Goal: Information Seeking & Learning: Learn about a topic

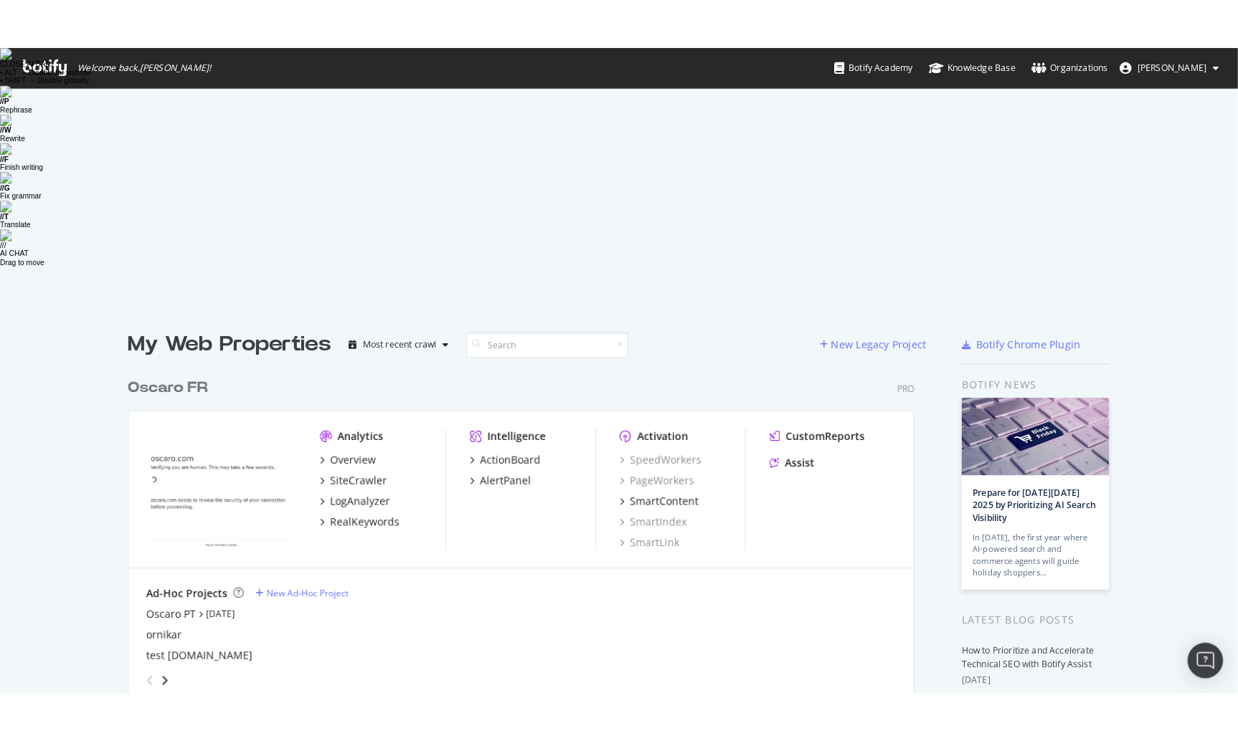
scroll to position [626, 1202]
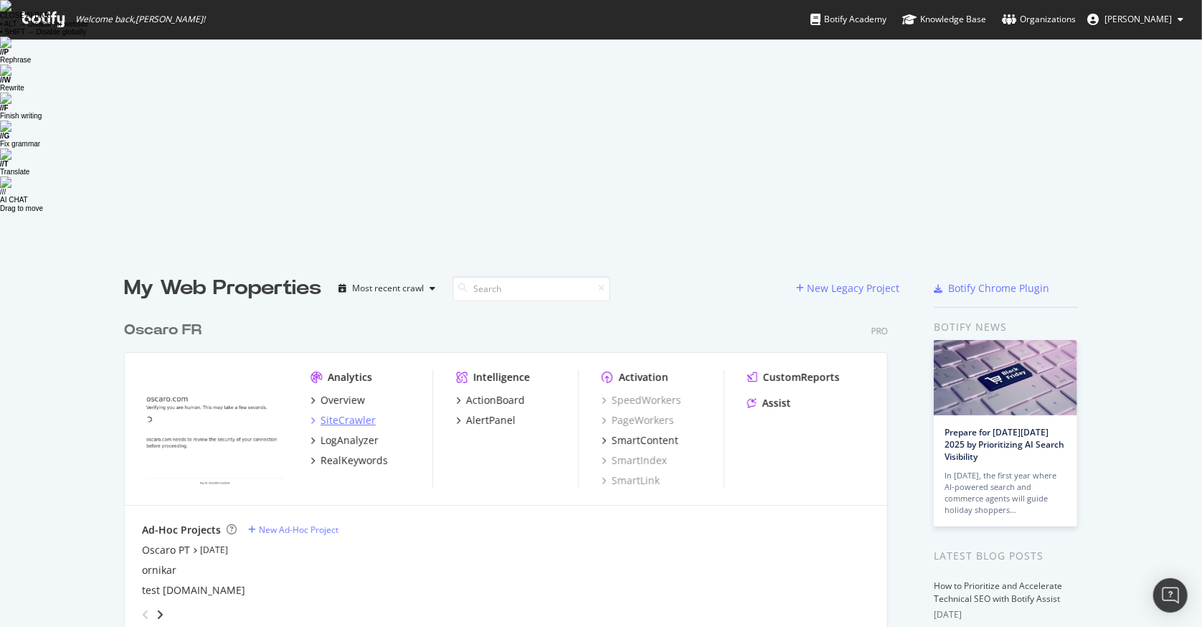
click at [359, 381] on div "SiteCrawler" at bounding box center [348, 420] width 55 height 14
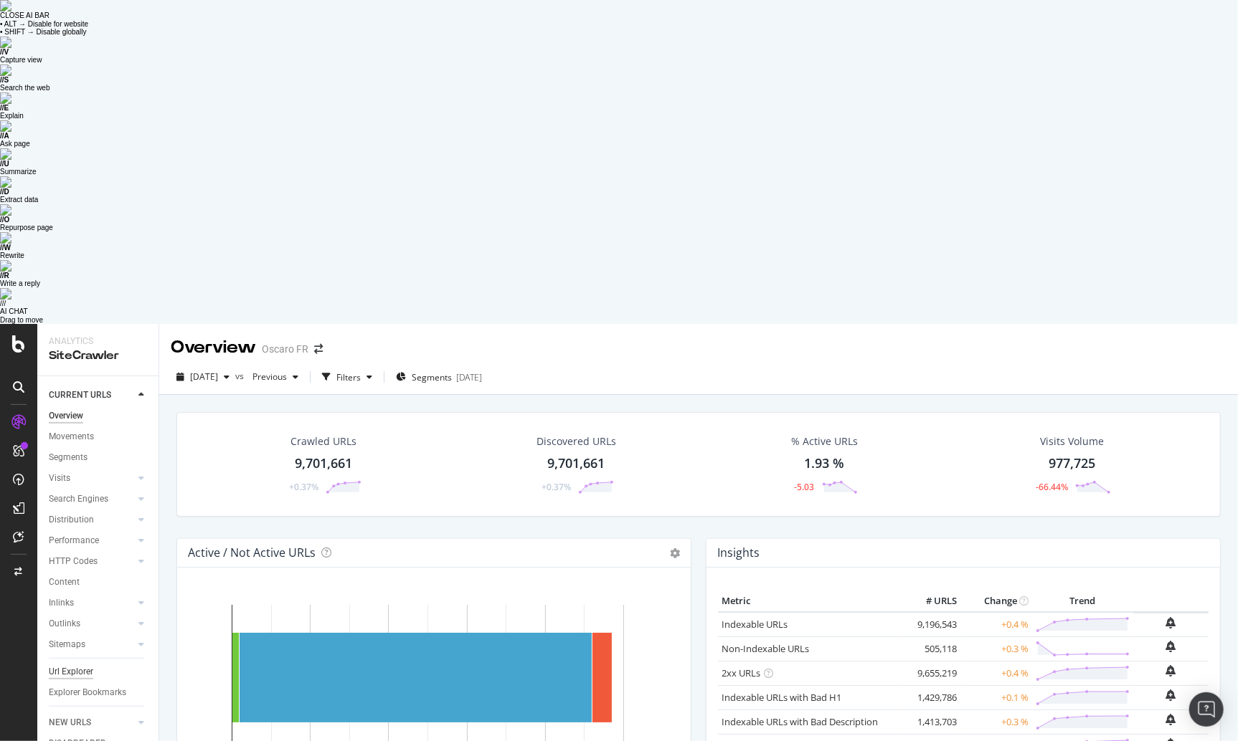
click at [90, 381] on div "Url Explorer" at bounding box center [71, 672] width 44 height 15
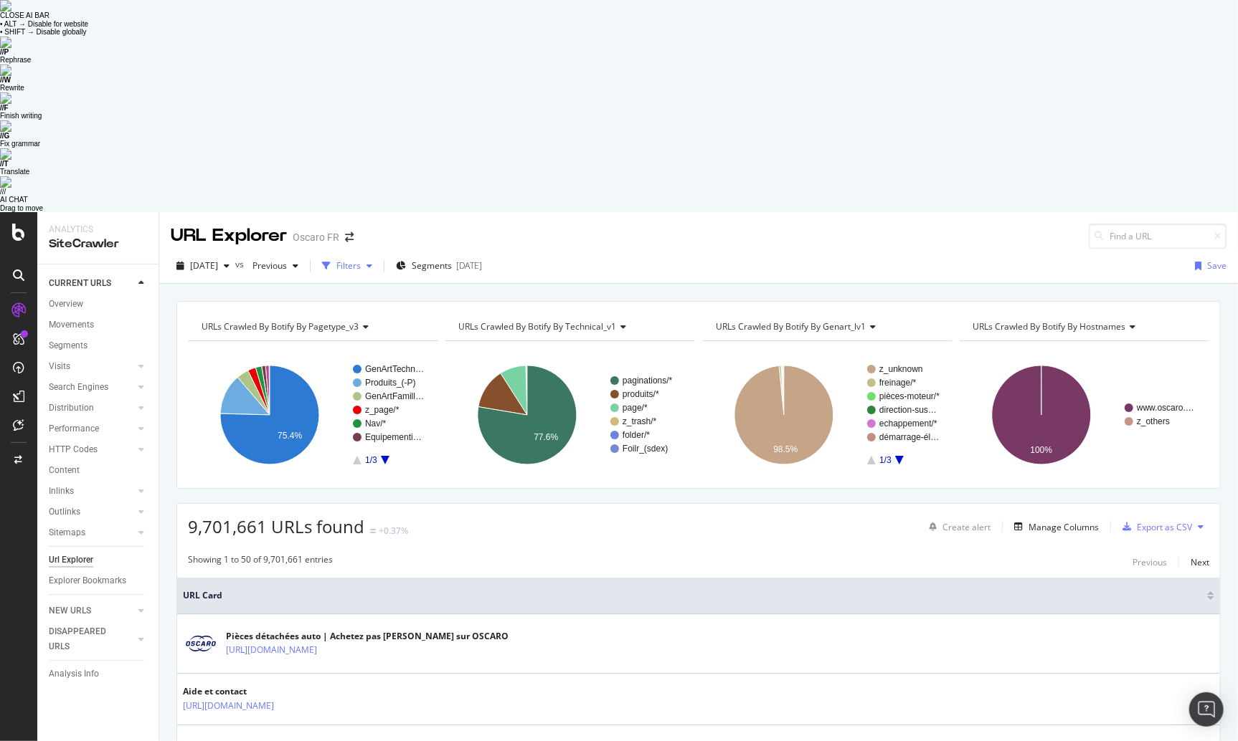
click at [361, 260] on div "Filters" at bounding box center [348, 266] width 24 height 12
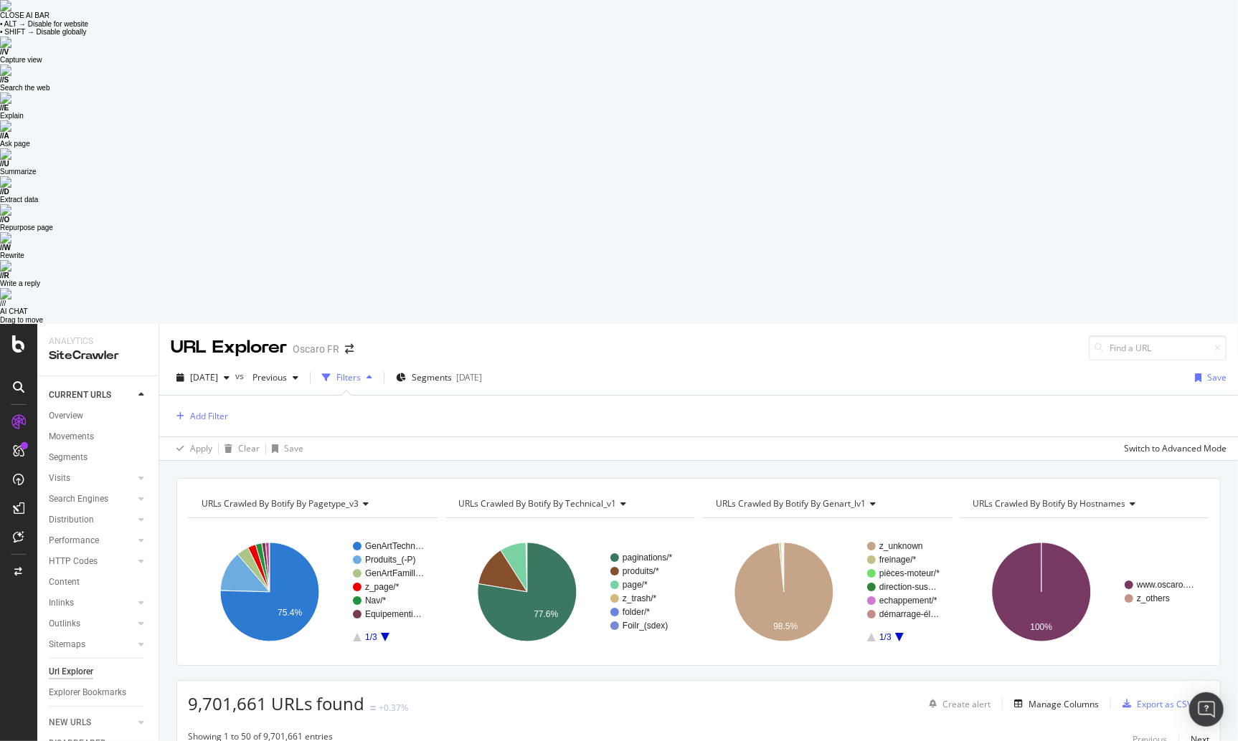
click at [1044, 381] on div "Add Filter" at bounding box center [698, 416] width 1055 height 41
click at [205, 381] on div "Add Filter" at bounding box center [209, 416] width 38 height 12
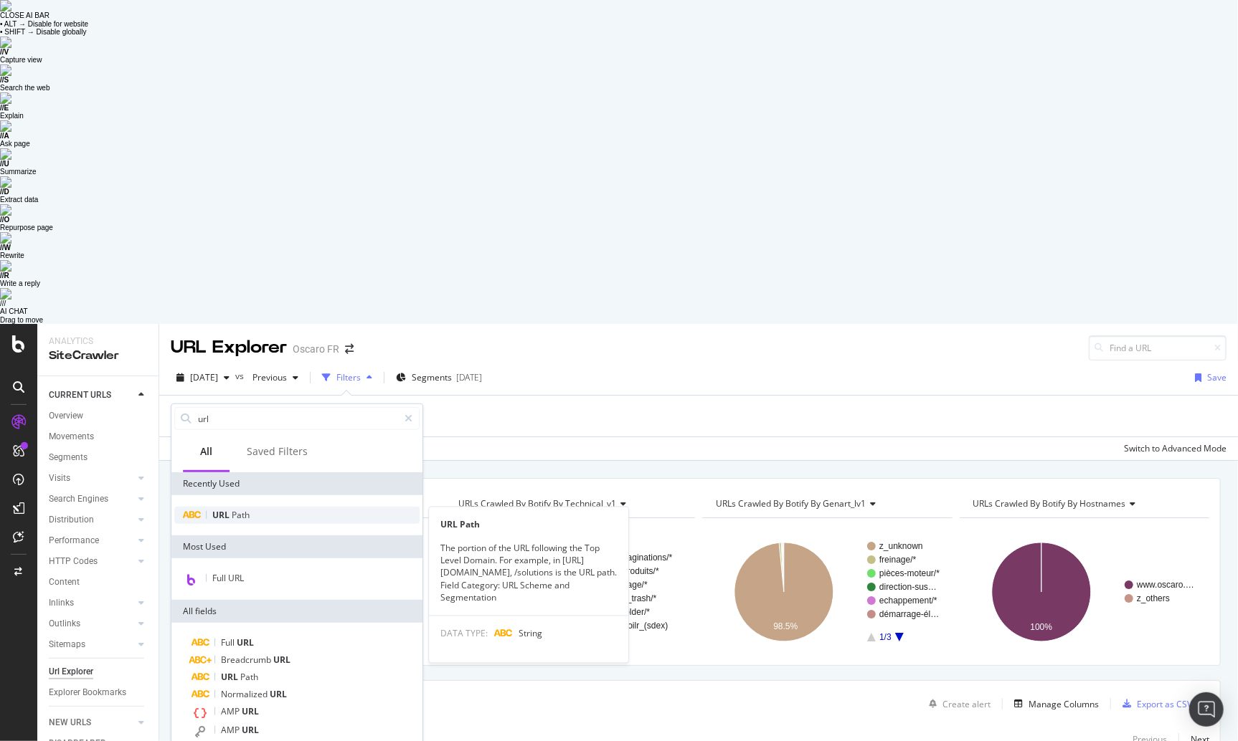
type input "url"
click at [237, 381] on span "Path" at bounding box center [241, 515] width 18 height 12
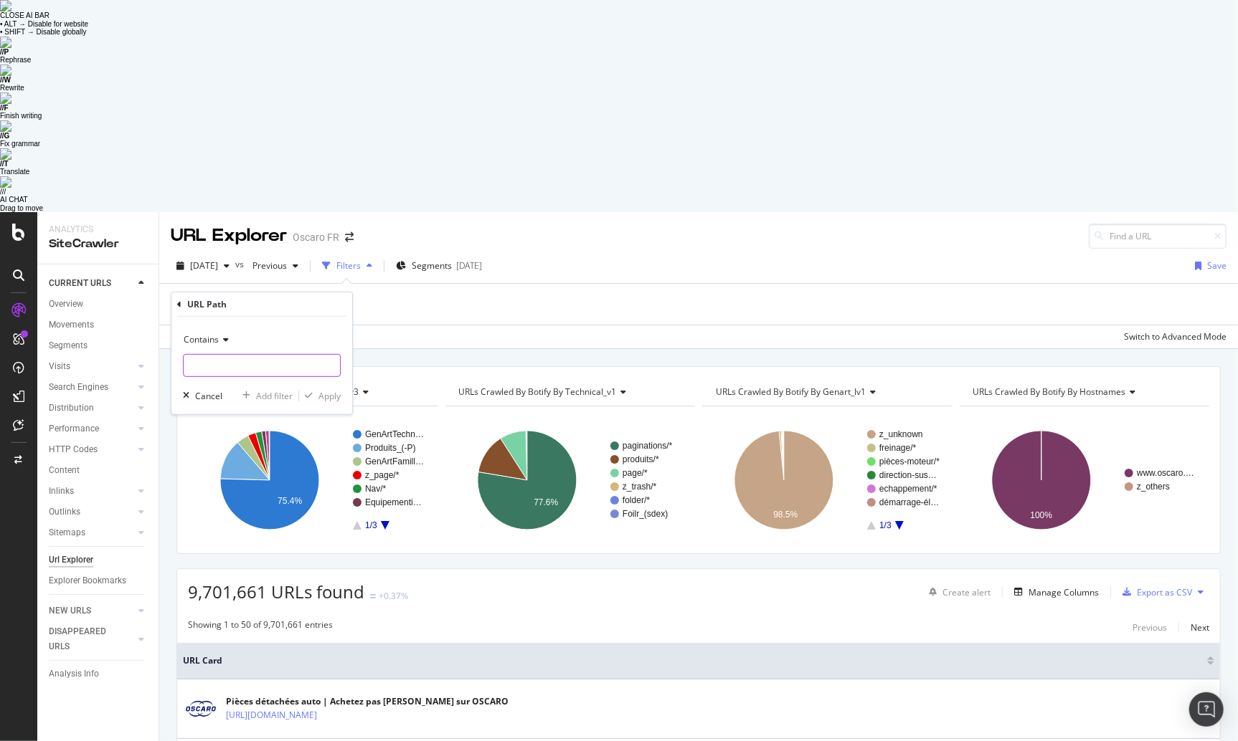
click at [221, 354] on input "text" at bounding box center [262, 365] width 156 height 23
paste input "[URL][DOMAIN_NAME][PERSON_NAME]"
type input "[URL][DOMAIN_NAME][PERSON_NAME]"
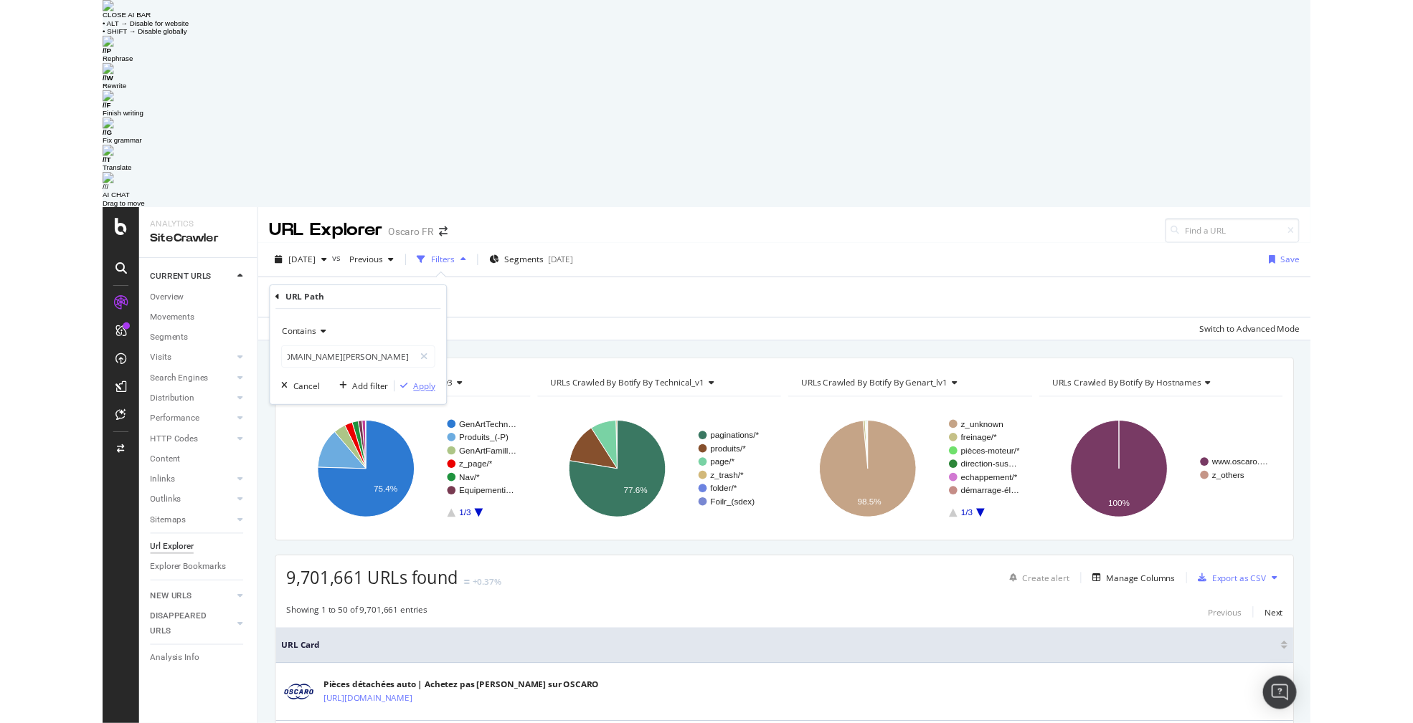
scroll to position [0, 0]
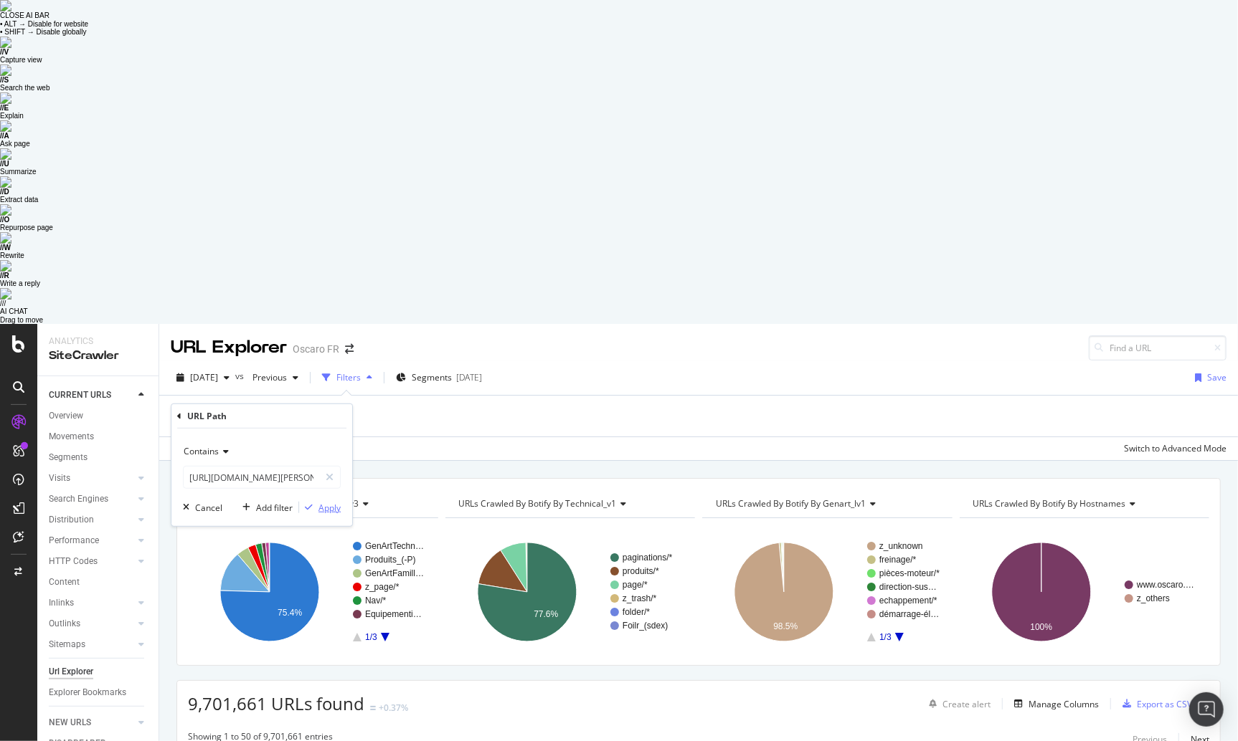
click at [331, 381] on div "Apply" at bounding box center [329, 507] width 22 height 12
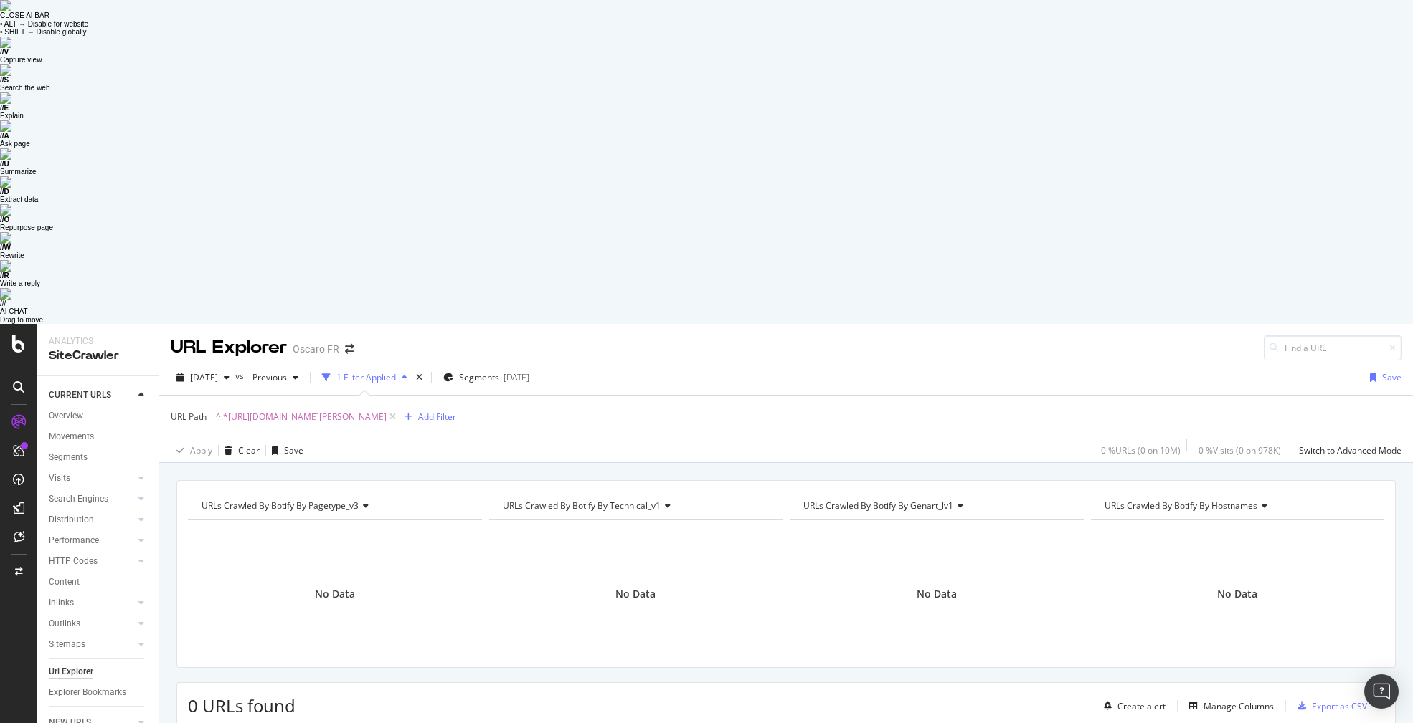
click at [386, 381] on span "^.*[URL][DOMAIN_NAME][PERSON_NAME]" at bounding box center [301, 417] width 171 height 20
drag, startPoint x: 264, startPoint y: 158, endPoint x: 626, endPoint y: 172, distance: 362.4
click at [626, 324] on body "Analytics SiteCrawler CURRENT URLS Overview Movements Segments Visits Analysis …" at bounding box center [706, 685] width 1413 height 723
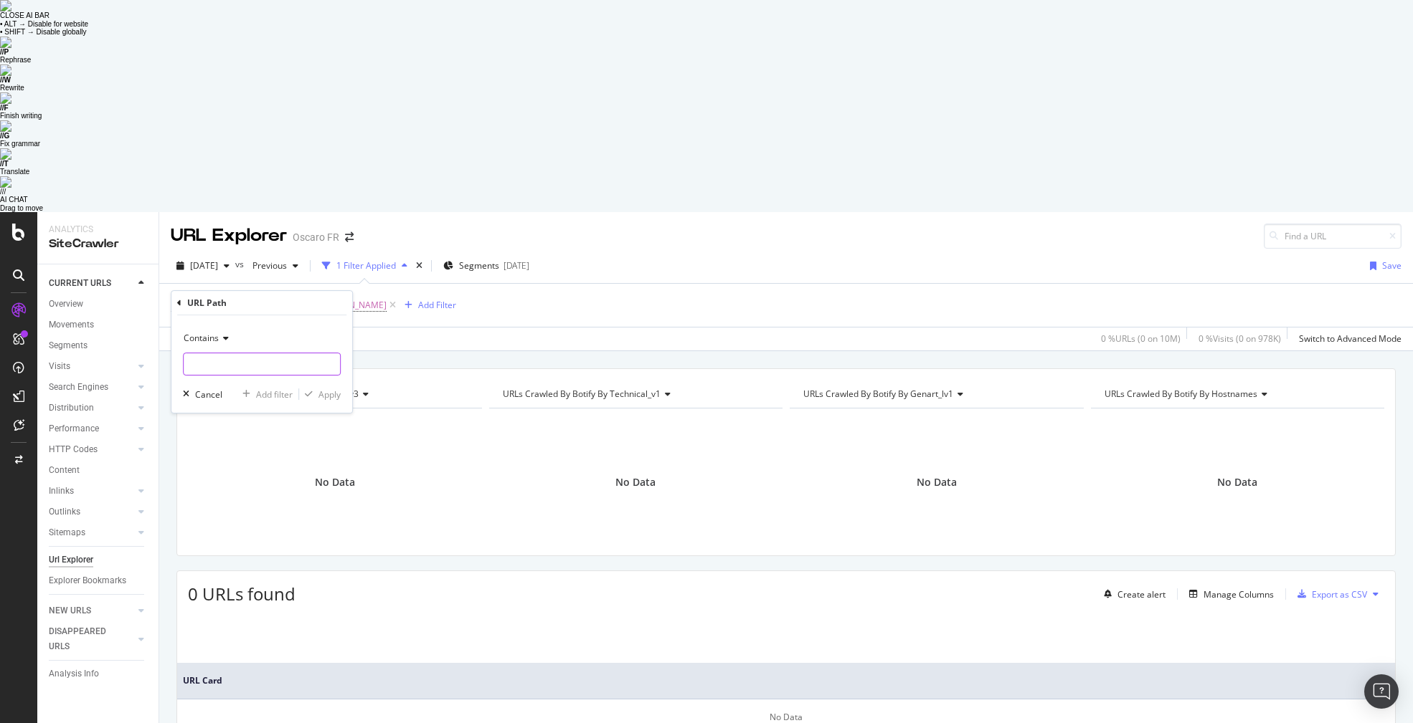
paste input "[URL][DOMAIN_NAME][PERSON_NAME]"
type input "kit-de-freins-a-tambours-[PERSON_NAME]-bs1187k1-6051417-3859-p"
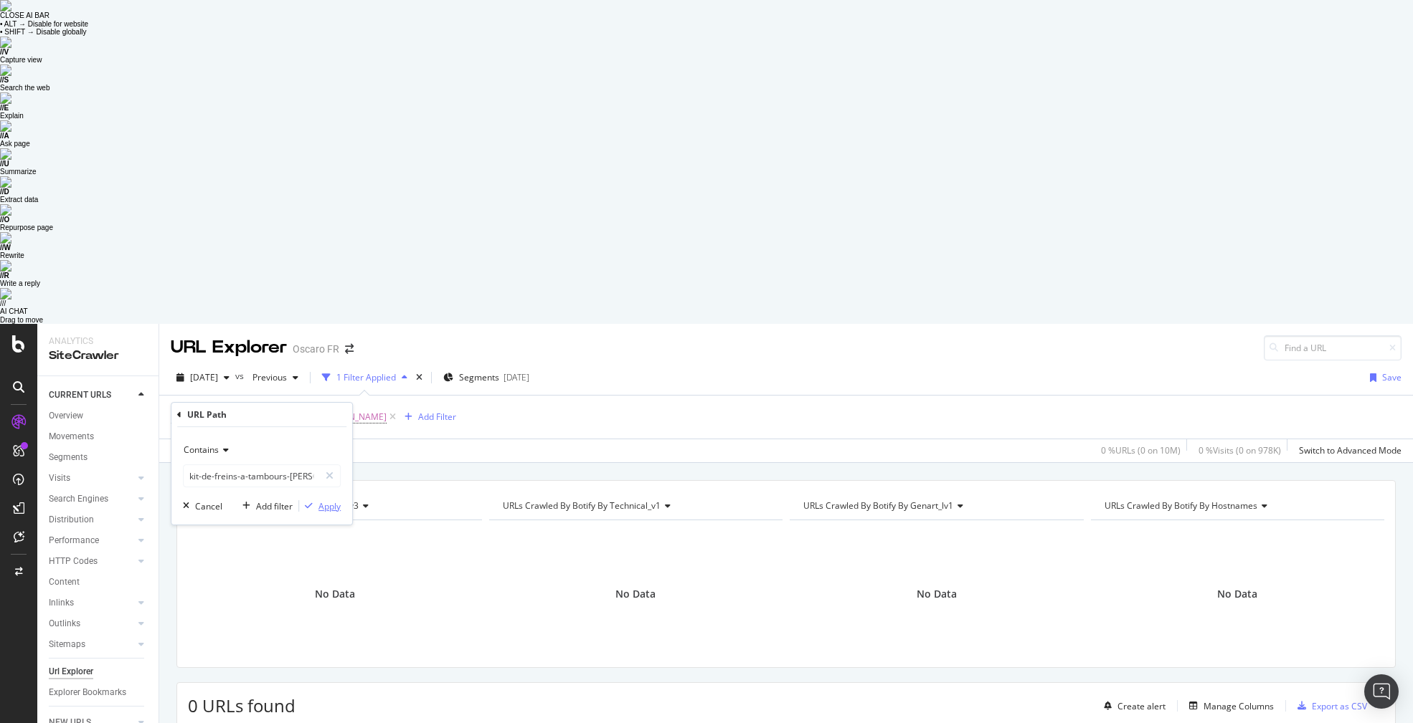
click at [331, 381] on div "Apply" at bounding box center [329, 506] width 22 height 12
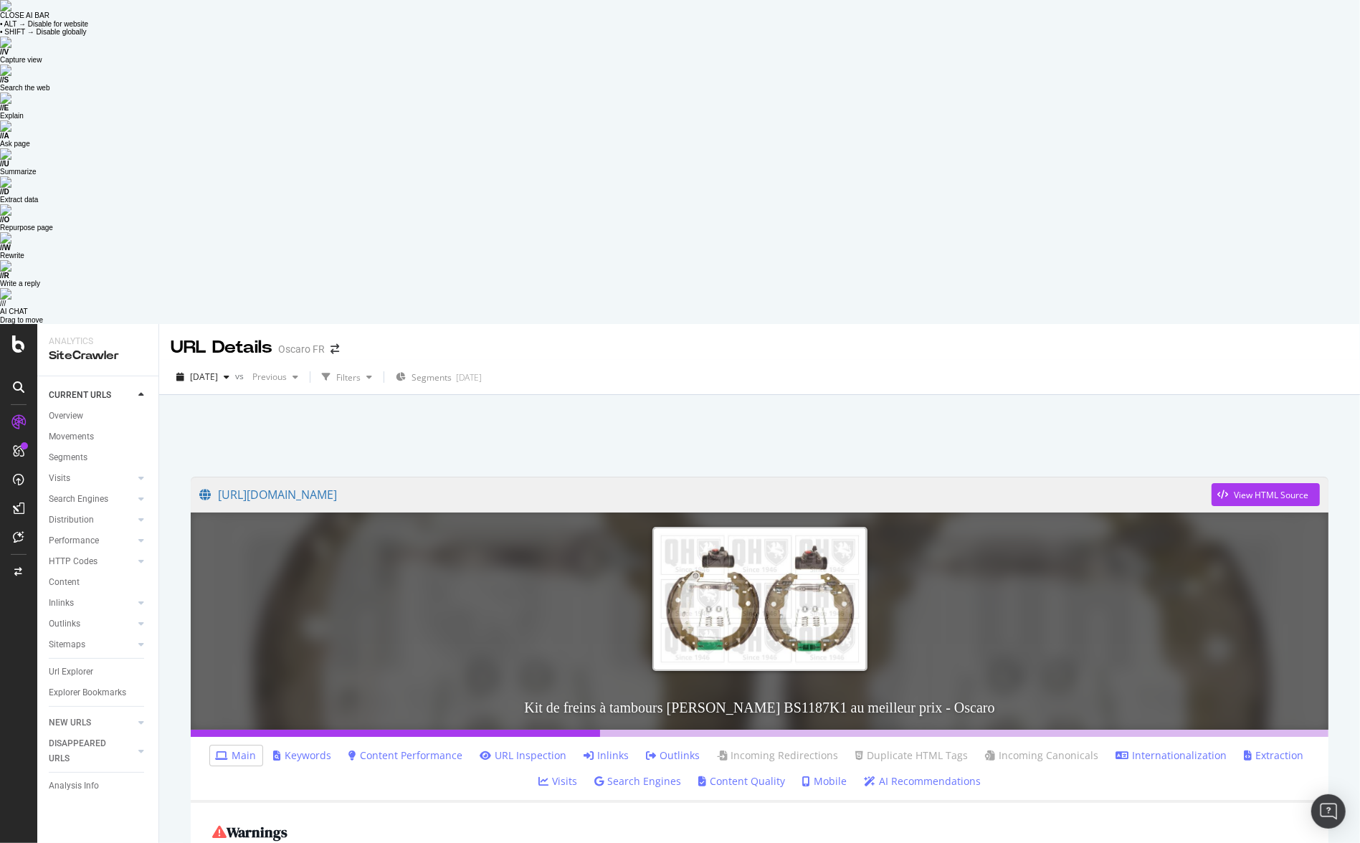
click at [364, 723] on link "Content Performance" at bounding box center [406, 756] width 114 height 14
click at [834, 723] on link "Extraction" at bounding box center [1275, 756] width 60 height 14
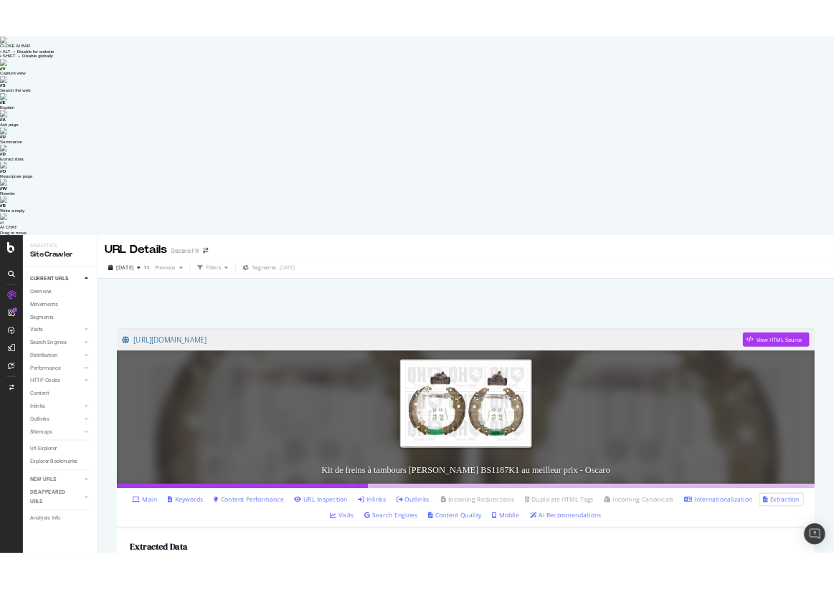
scroll to position [27, 0]
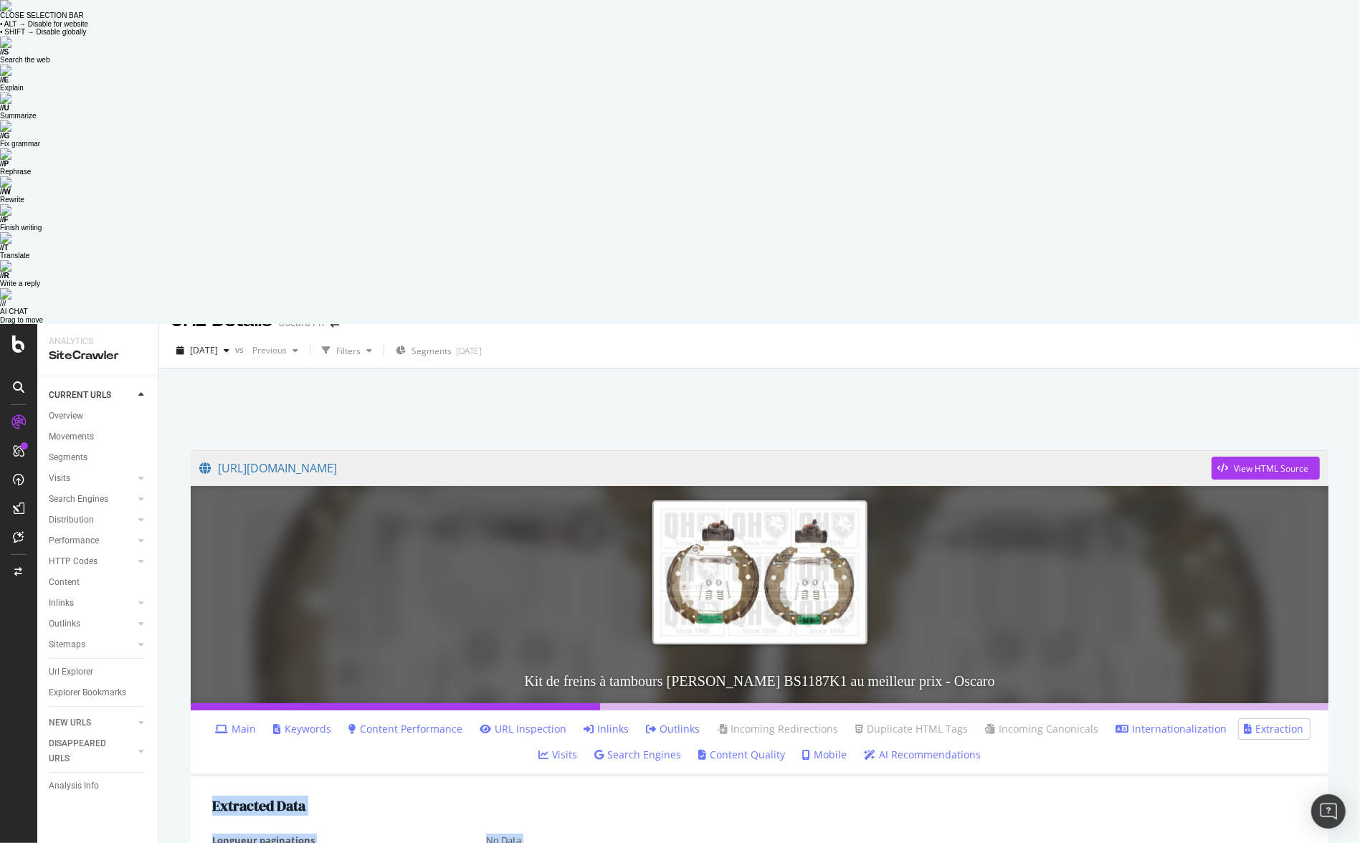
drag, startPoint x: 211, startPoint y: 513, endPoint x: 340, endPoint y: 658, distance: 194.0
click at [435, 450] on link "[URL][DOMAIN_NAME][PERSON_NAME]" at bounding box center [705, 468] width 1012 height 36
drag, startPoint x: 536, startPoint y: 756, endPoint x: 209, endPoint y: 744, distance: 327.2
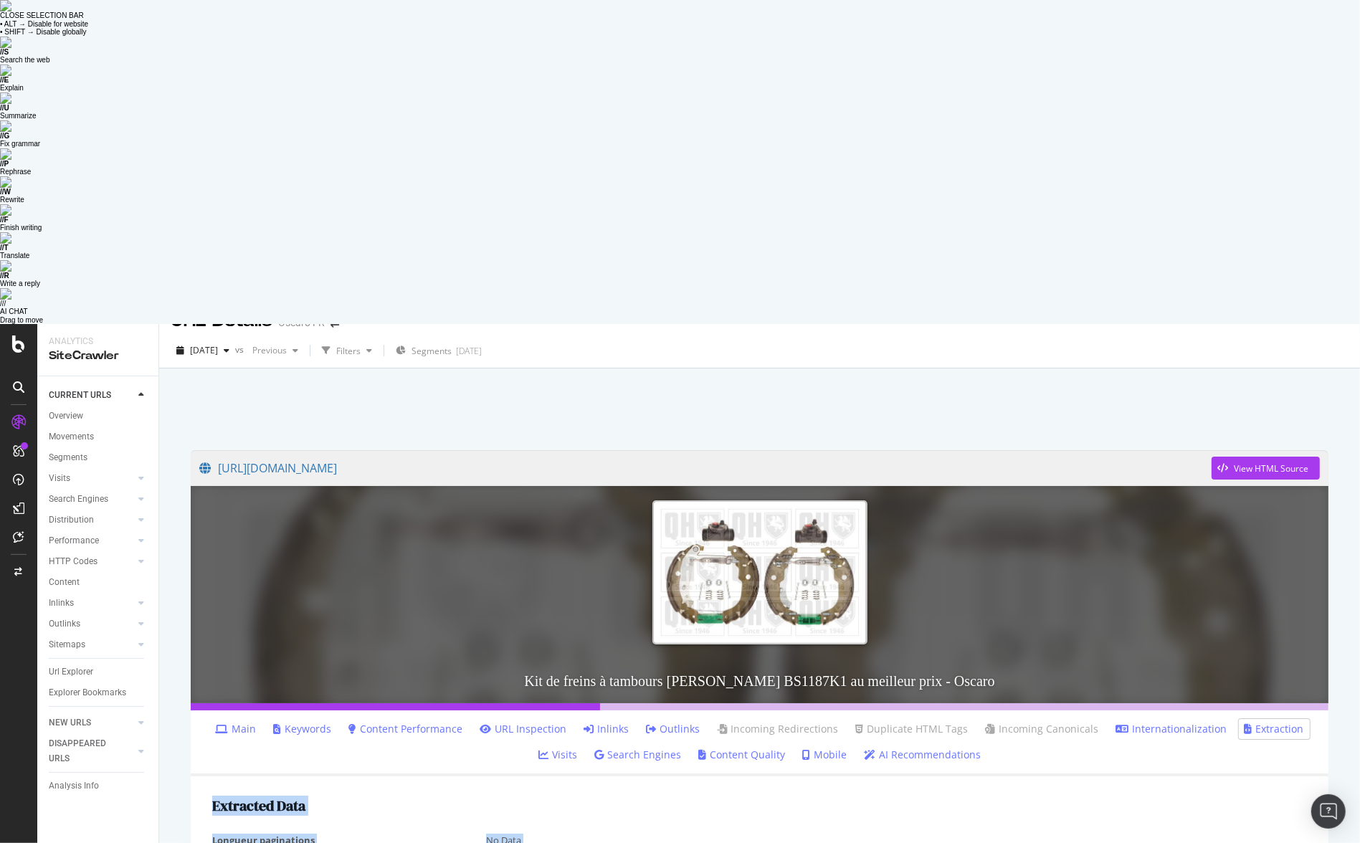
drag, startPoint x: 209, startPoint y: 744, endPoint x: 496, endPoint y: 745, distance: 286.8
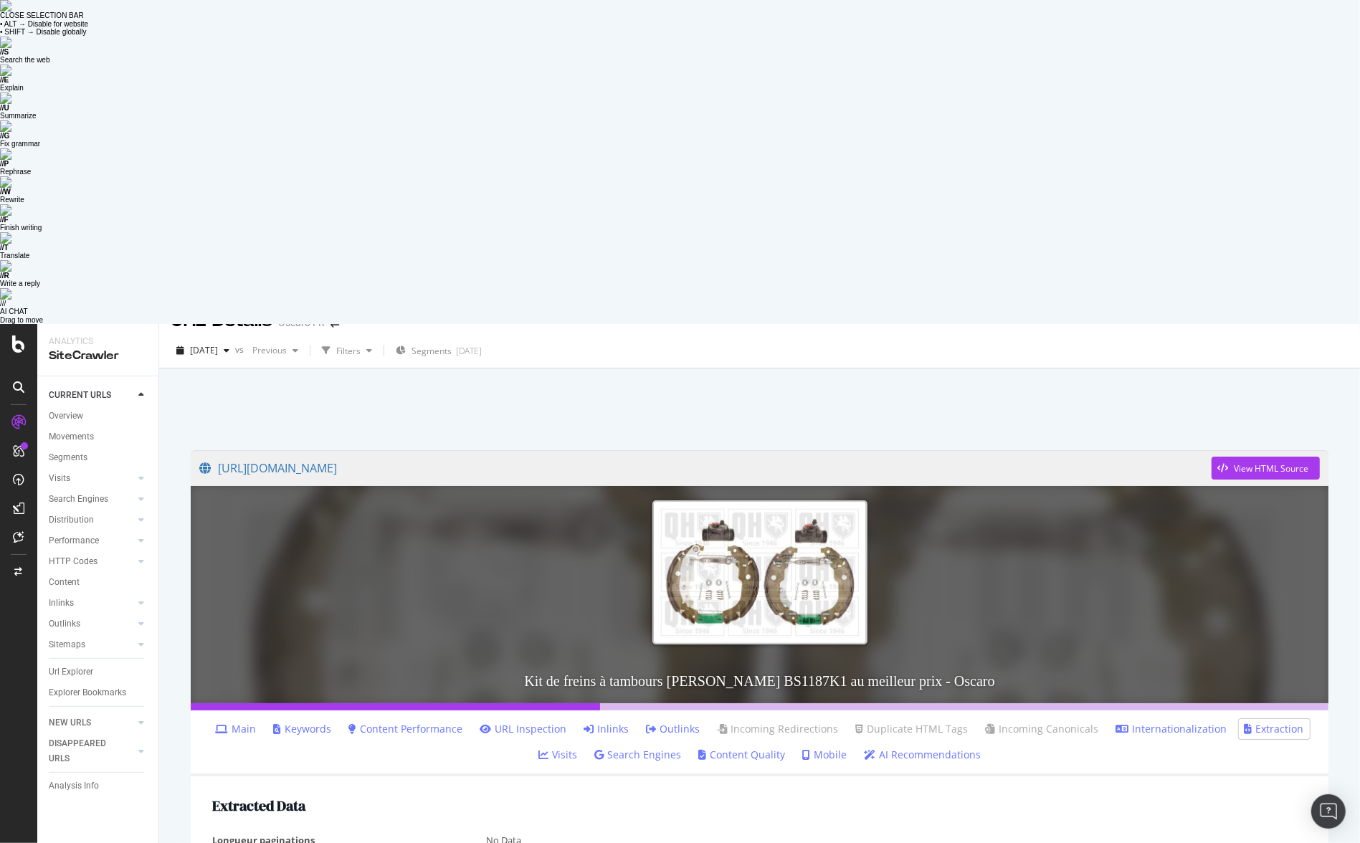
drag, startPoint x: 501, startPoint y: 746, endPoint x: 214, endPoint y: 746, distance: 286.8
click at [351, 375] on div at bounding box center [759, 405] width 1167 height 61
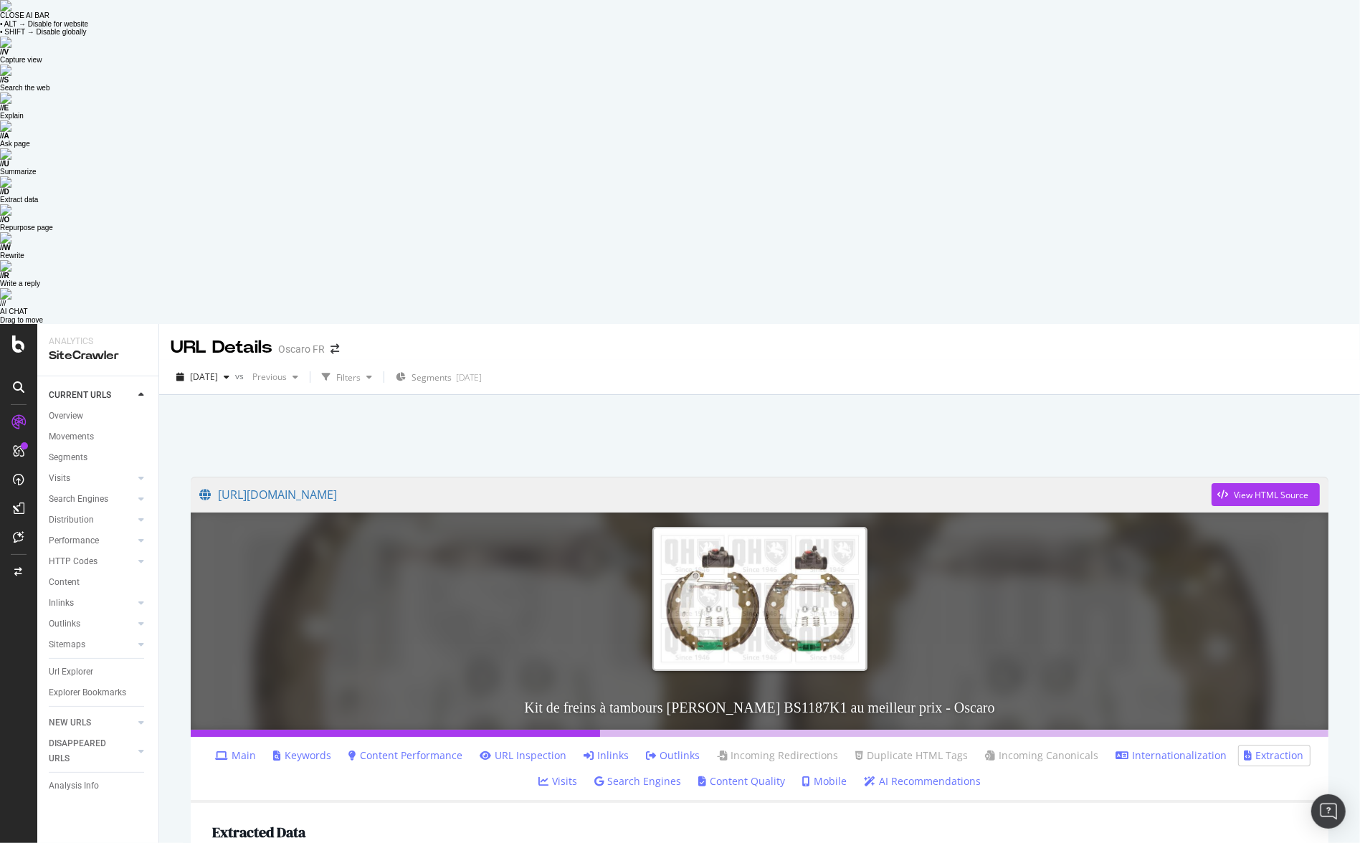
click at [103, 612] on div "CURRENT URLS Overview Movements Segments Visits Analysis Orphan URLs Search Eng…" at bounding box center [97, 771] width 121 height 791
